Goal: Information Seeking & Learning: Understand process/instructions

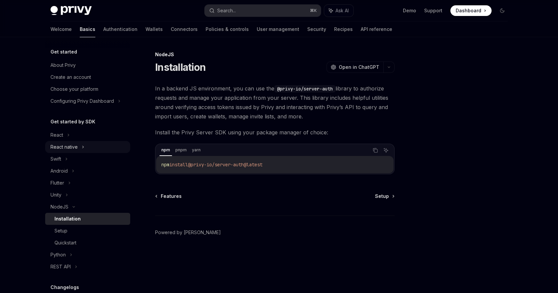
click at [83, 148] on icon at bounding box center [83, 147] width 1 height 2
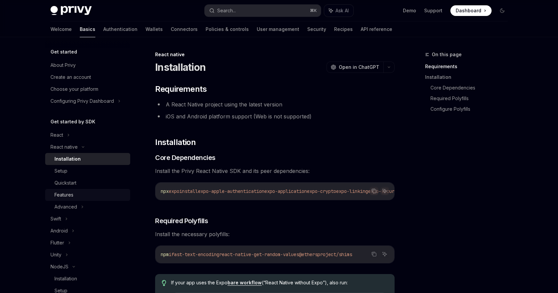
click at [73, 193] on div "Features" at bounding box center [90, 195] width 72 height 8
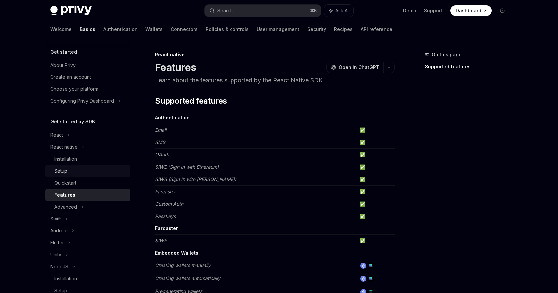
click at [66, 167] on div "Setup" at bounding box center [60, 171] width 13 height 8
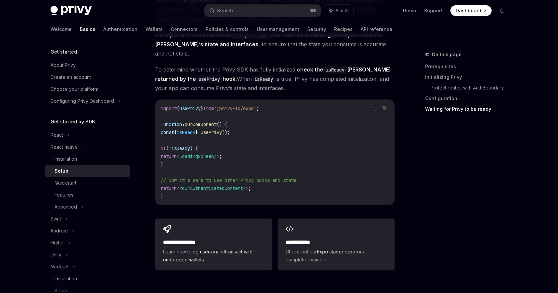
scroll to position [548, 0]
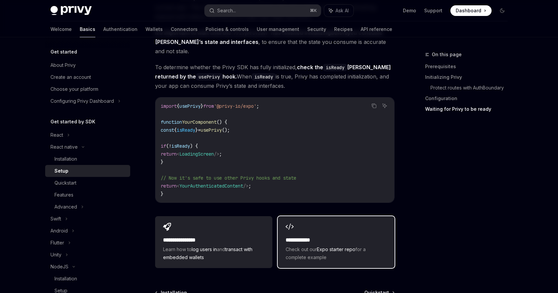
click at [312, 245] on span "Check out our Expo starter repo for a complete example" at bounding box center [336, 253] width 101 height 16
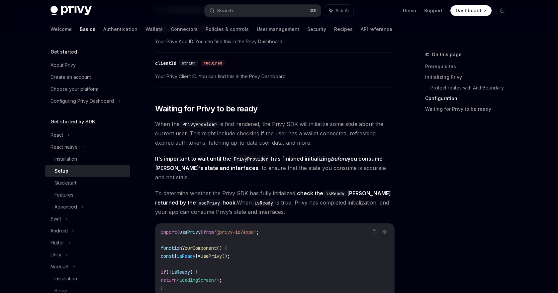
scroll to position [419, 0]
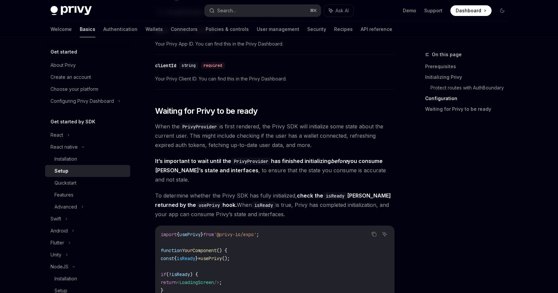
drag, startPoint x: 167, startPoint y: 87, endPoint x: 222, endPoint y: 87, distance: 54.5
click at [222, 87] on div "​ clientId string required Your Privy Client ID. You can find this in the Privy…" at bounding box center [275, 74] width 240 height 32
drag, startPoint x: 180, startPoint y: 87, endPoint x: 238, endPoint y: 81, distance: 58.1
click at [238, 81] on div "​ clientId string required Your Privy Client ID. You can find this in the Privy…" at bounding box center [275, 74] width 240 height 32
click at [214, 95] on div "​ Prerequisites Before you begin, make sure you have set up your Privy app and …" at bounding box center [275, 31] width 240 height 734
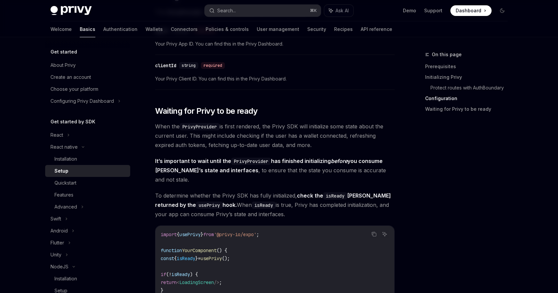
click at [257, 83] on span "Your Privy Client ID. You can find this in the Privy Dashboard." at bounding box center [275, 79] width 240 height 8
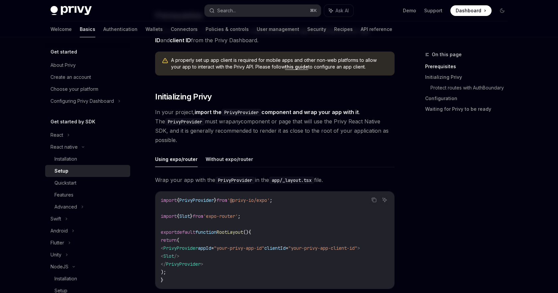
scroll to position [75, 0]
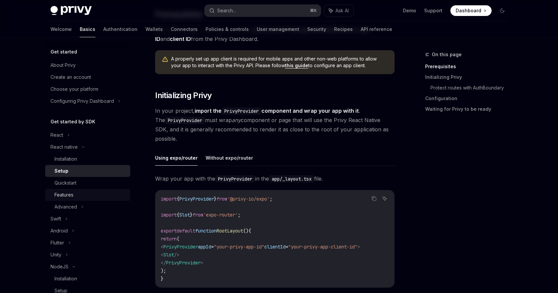
click at [62, 196] on div "Features" at bounding box center [63, 195] width 19 height 8
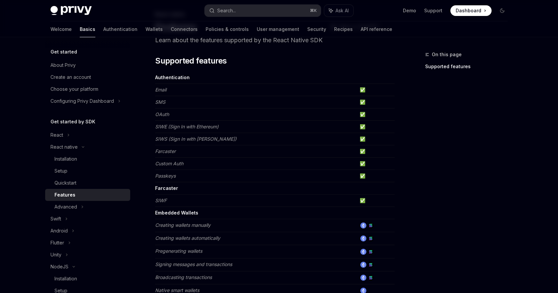
scroll to position [42, 0]
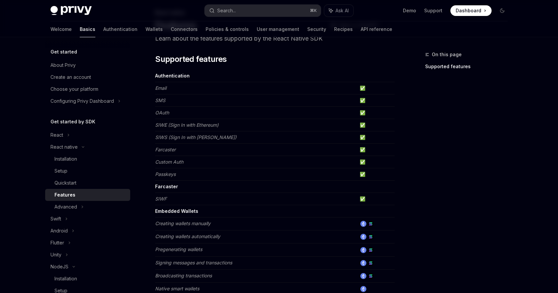
click at [163, 175] on em "Passkeys" at bounding box center [165, 174] width 21 height 6
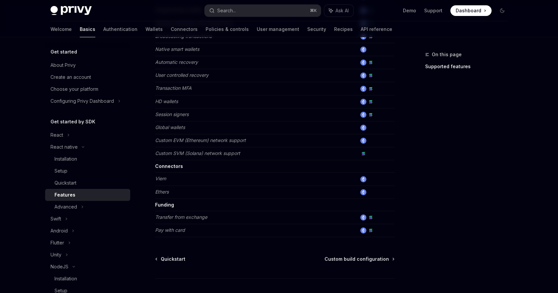
scroll to position [282, 0]
click at [355, 260] on span "Custom build configuration" at bounding box center [357, 258] width 64 height 7
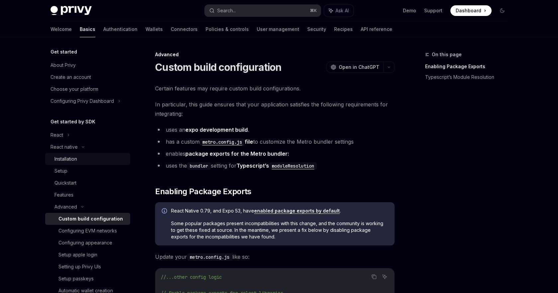
click at [60, 160] on div "Installation" at bounding box center [65, 159] width 23 height 8
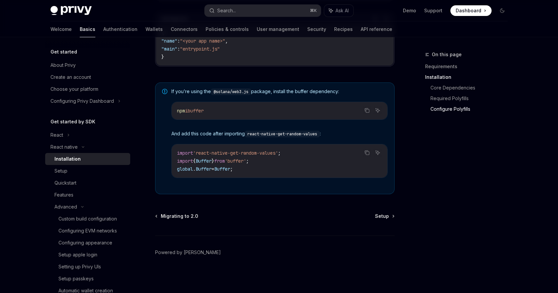
scroll to position [467, 0]
click at [381, 217] on span "Setup" at bounding box center [382, 216] width 14 height 7
type textarea "*"
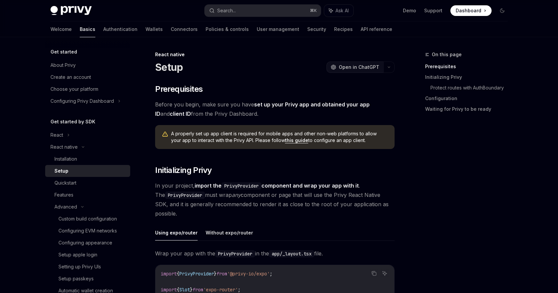
click at [362, 64] on span "Open in ChatGPT" at bounding box center [359, 67] width 41 height 7
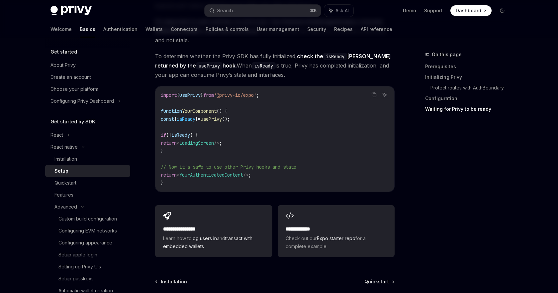
scroll to position [617, 0]
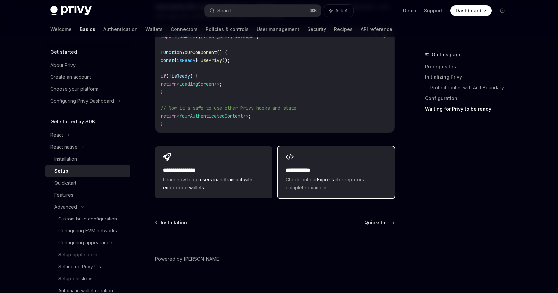
click at [304, 166] on h2 "**********" at bounding box center [336, 170] width 101 height 8
